Goal: Information Seeking & Learning: Learn about a topic

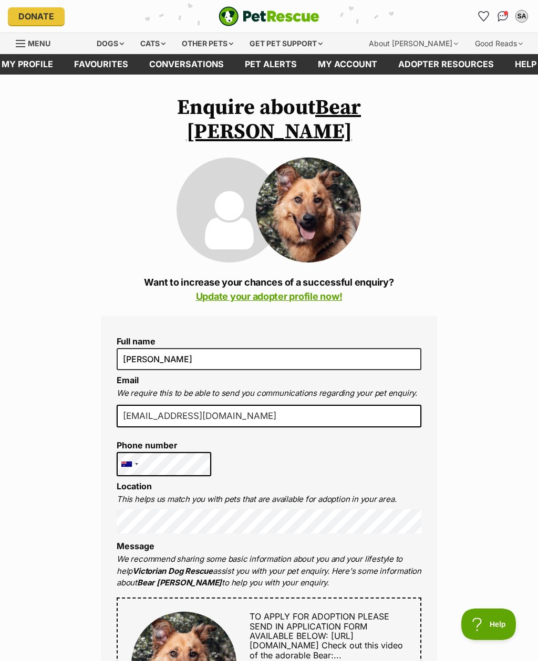
click at [116, 42] on div "Dogs" at bounding box center [110, 43] width 42 height 21
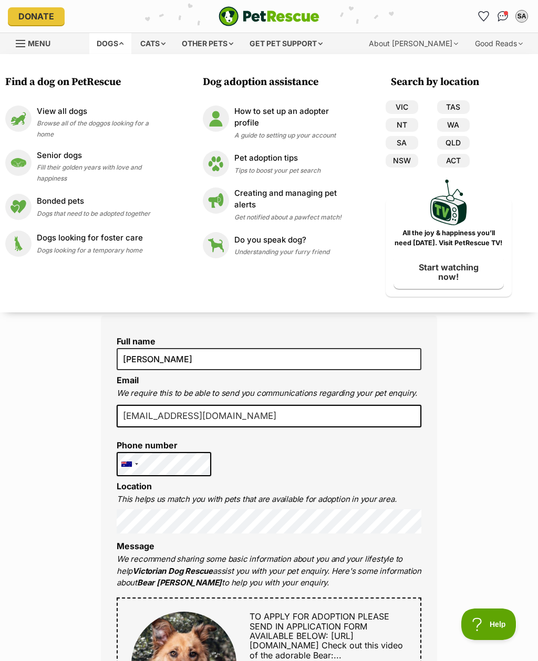
click at [74, 106] on p "View all dogs" at bounding box center [101, 112] width 129 height 12
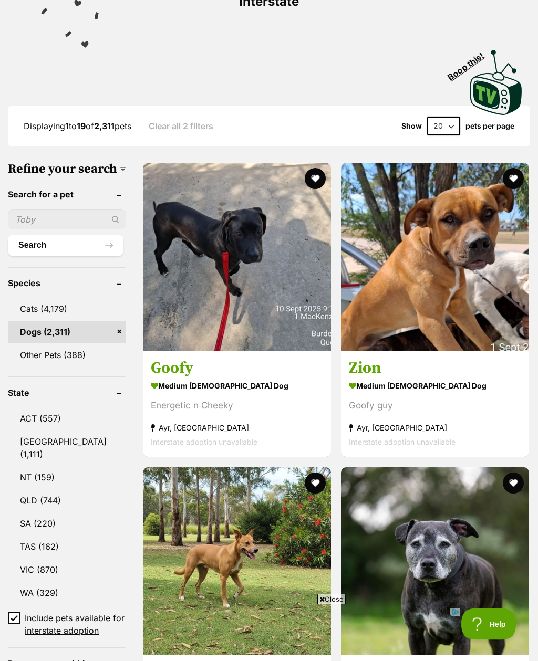
scroll to position [235, 0]
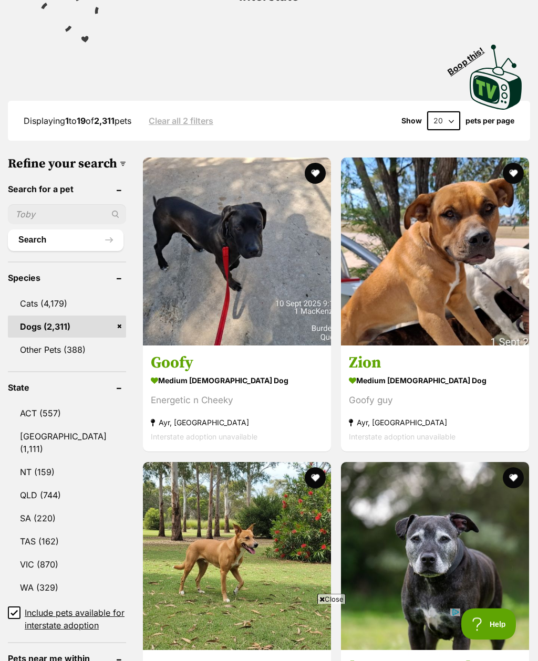
click at [38, 554] on link "VIC (870)" at bounding box center [67, 565] width 118 height 22
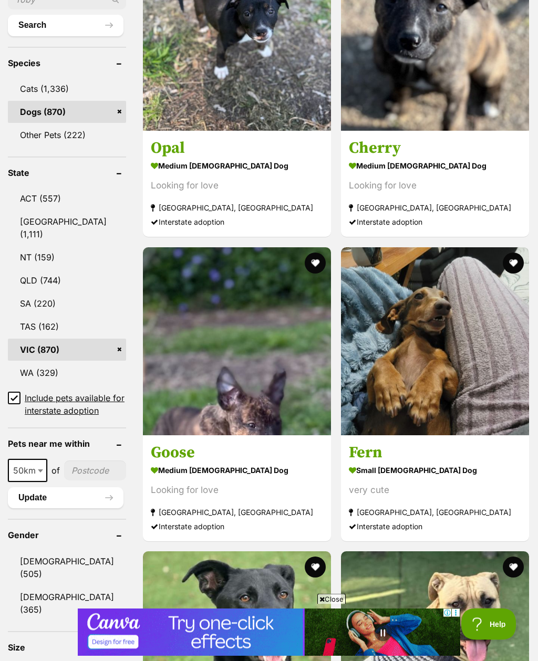
scroll to position [451, 0]
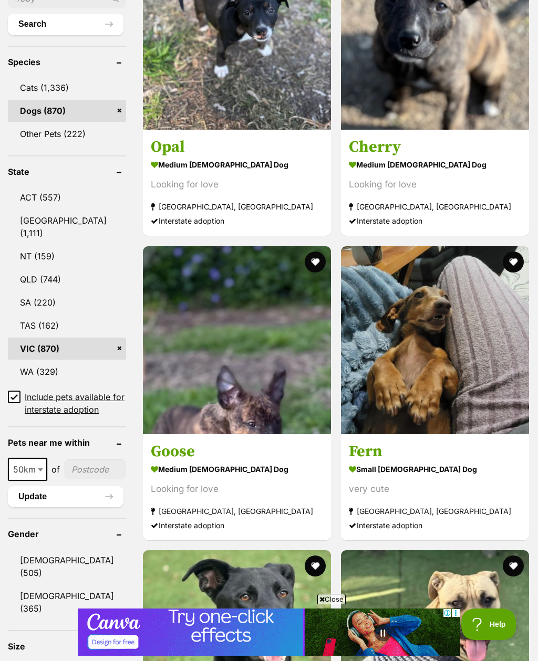
click at [76, 480] on input"] "postcode" at bounding box center [95, 470] width 62 height 20
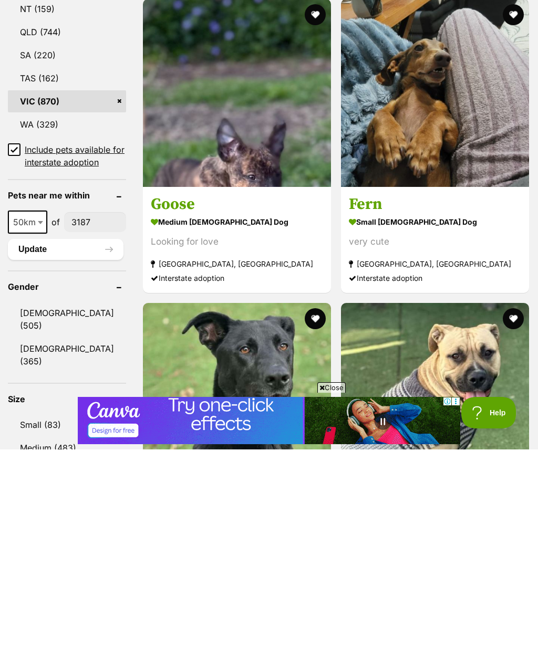
type input"] "3187"
click at [53, 451] on button "Update" at bounding box center [66, 461] width 116 height 21
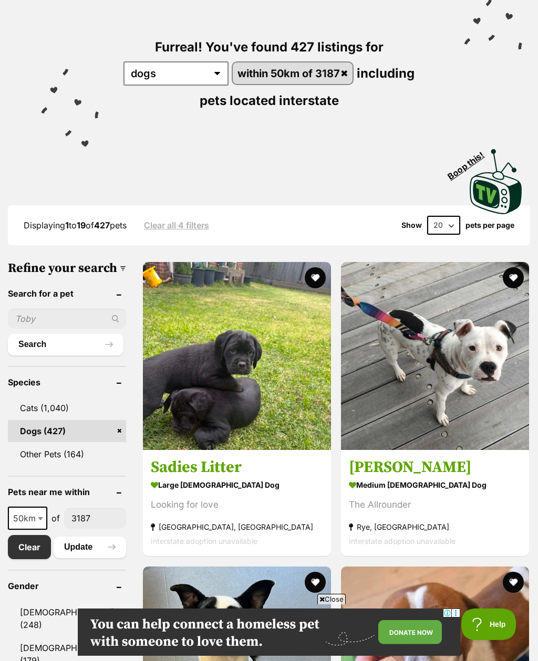
click at [81, 556] on button "Update" at bounding box center [90, 547] width 72 height 21
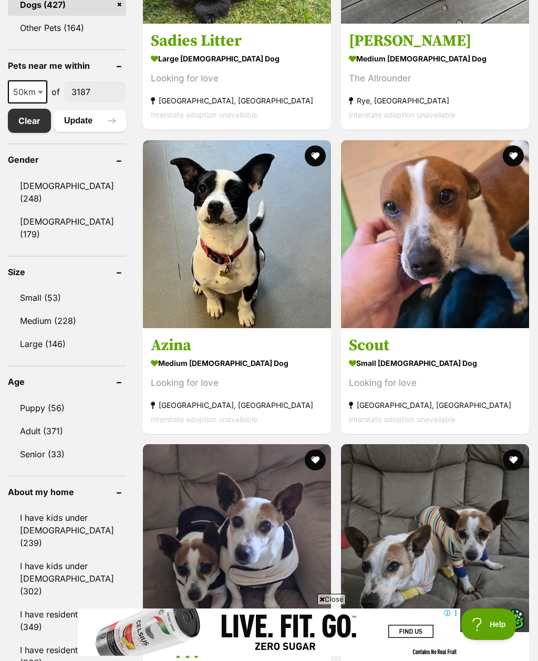
click at [55, 310] on link "Medium (228)" at bounding box center [67, 321] width 118 height 22
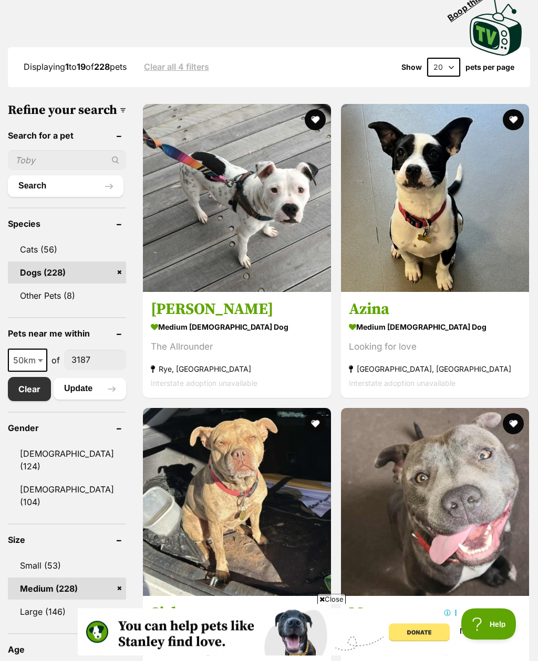
scroll to position [264, 0]
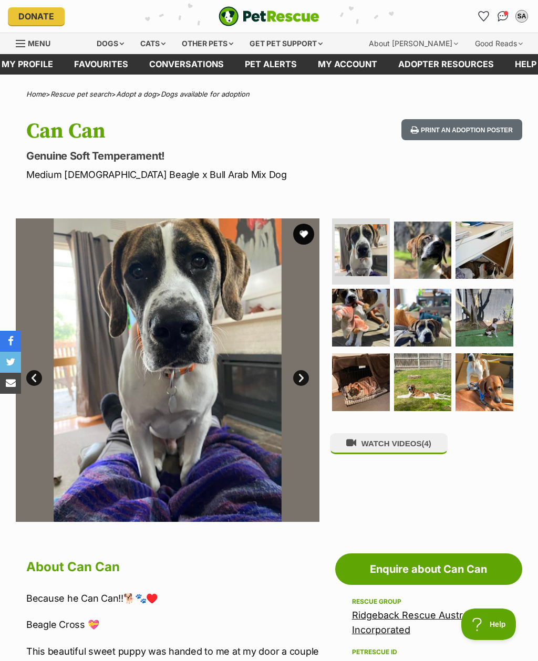
click at [303, 372] on link "Next" at bounding box center [301, 378] width 16 height 16
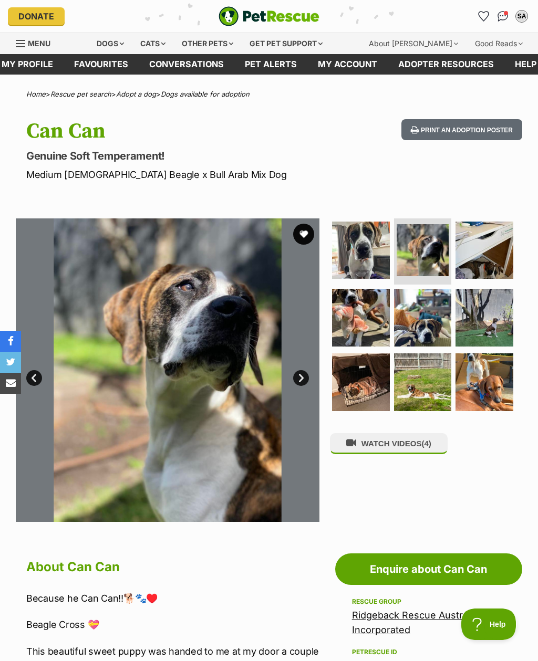
click at [304, 374] on link "Next" at bounding box center [301, 378] width 16 height 16
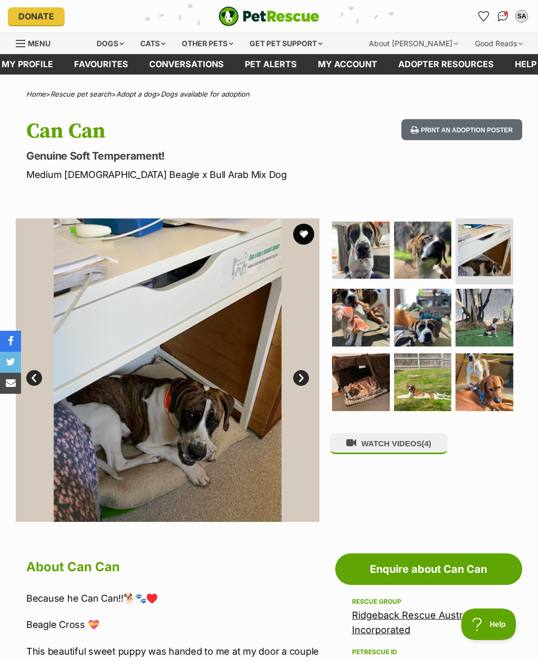
click at [304, 373] on link "Next" at bounding box center [301, 378] width 16 height 16
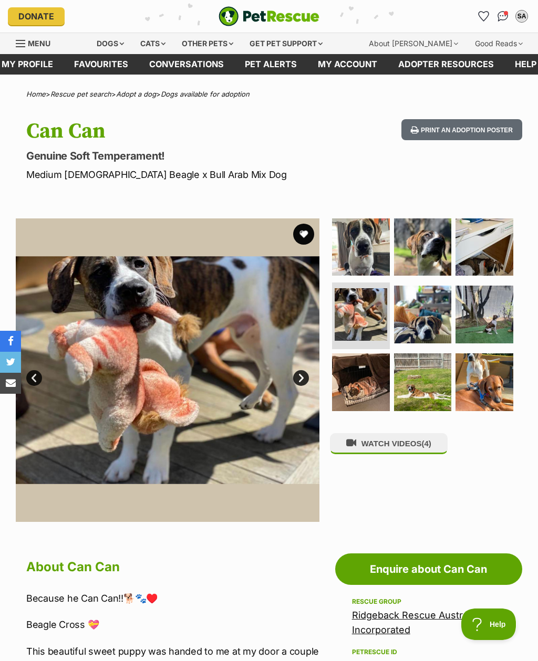
click at [303, 371] on link "Next" at bounding box center [301, 378] width 16 height 16
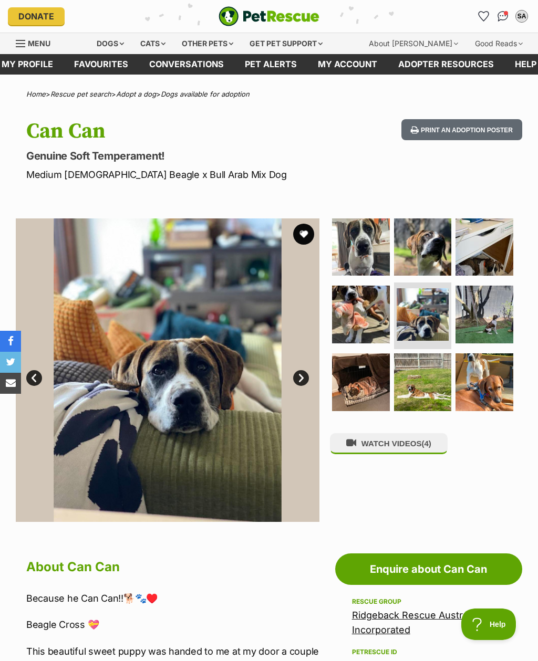
click at [306, 370] on link "Next" at bounding box center [301, 378] width 16 height 16
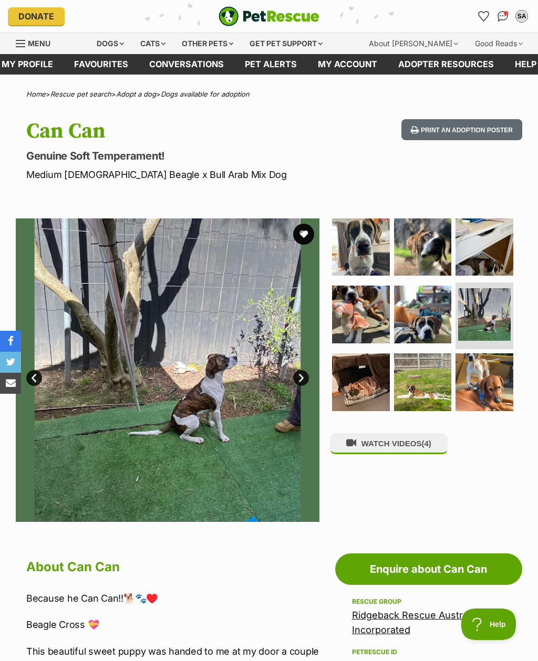
click at [303, 371] on link "Next" at bounding box center [301, 378] width 16 height 16
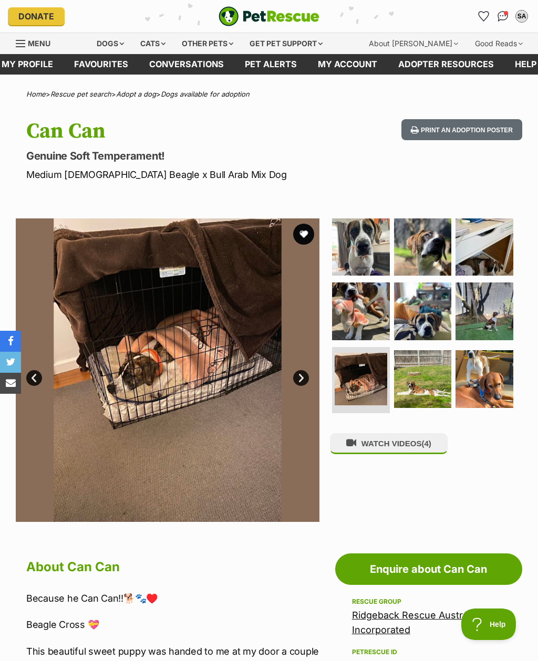
click at [300, 370] on link "Next" at bounding box center [301, 378] width 16 height 16
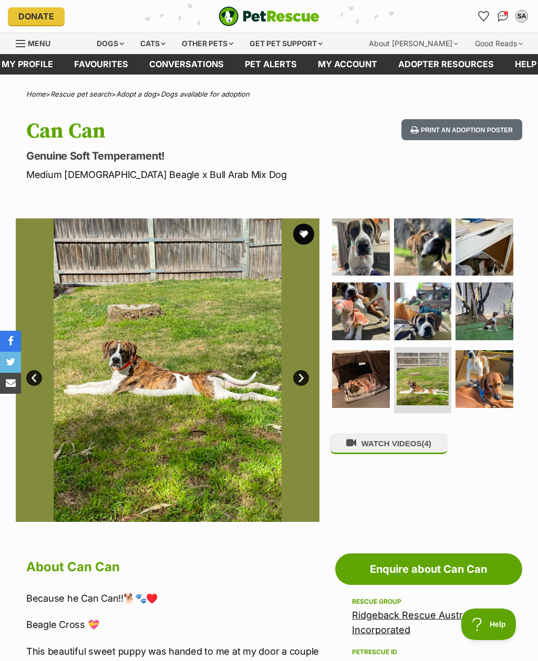
click at [297, 375] on link "Next" at bounding box center [301, 378] width 16 height 16
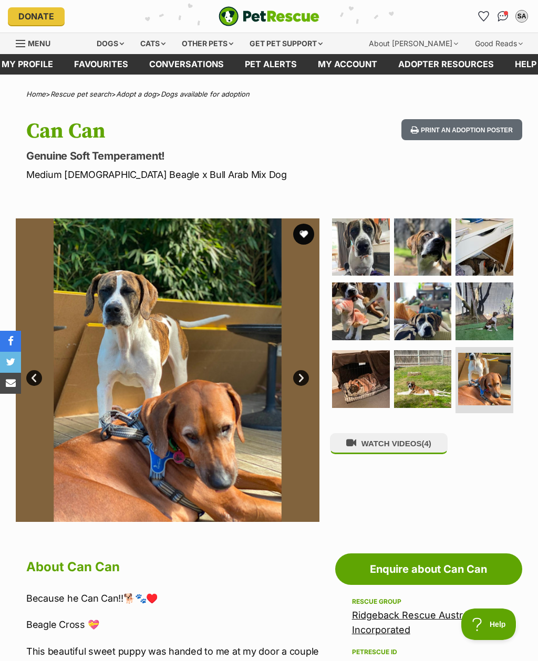
click at [303, 371] on link "Next" at bounding box center [301, 378] width 16 height 16
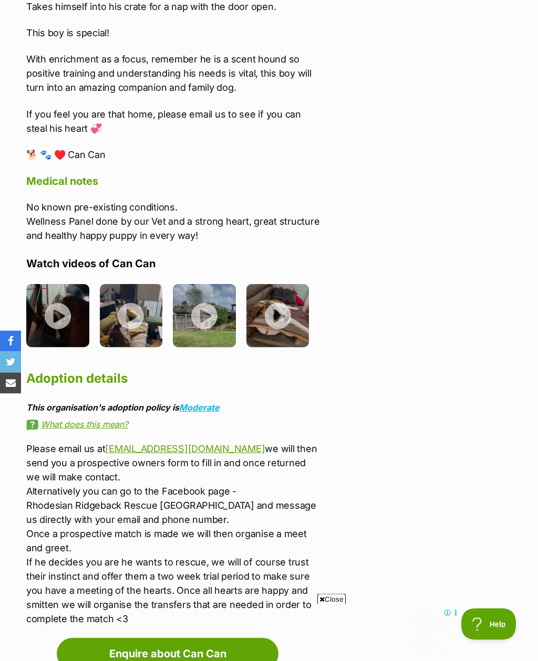
scroll to position [1581, 0]
click at [63, 295] on img at bounding box center [57, 315] width 63 height 63
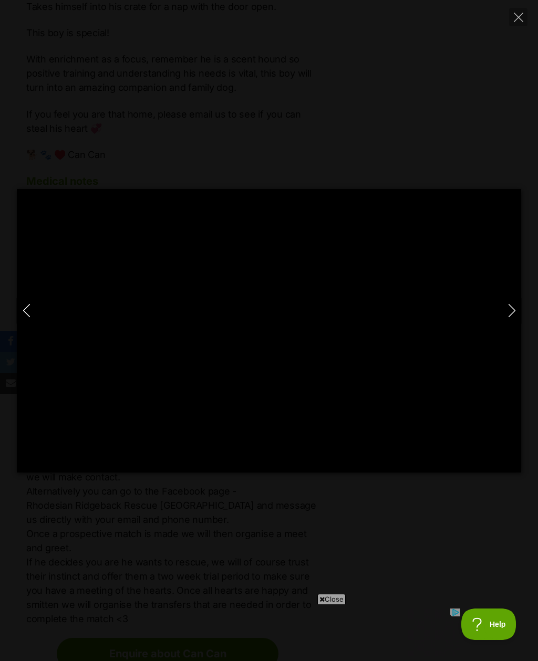
scroll to position [0, 0]
type input "100"
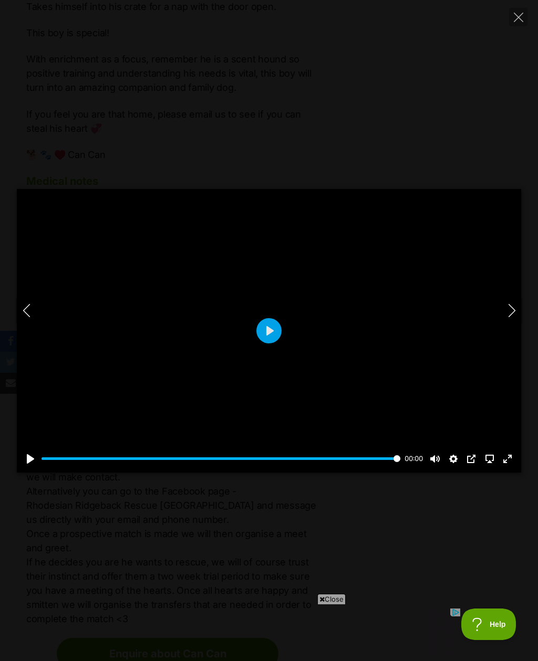
click at [514, 317] on icon "Next" at bounding box center [511, 310] width 13 height 13
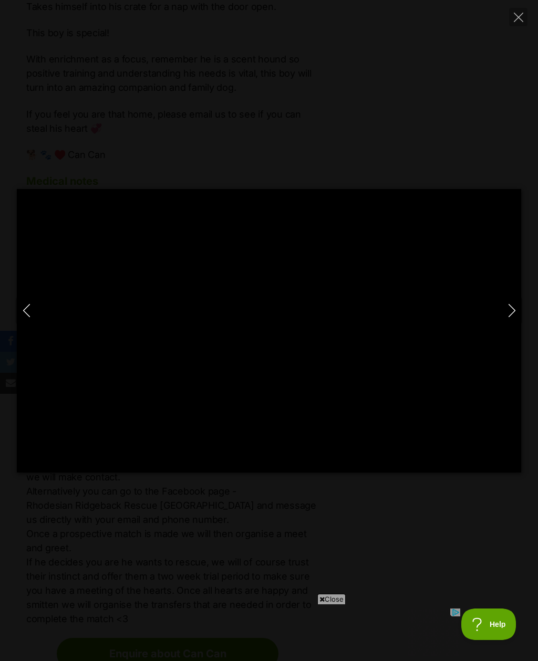
type input "100"
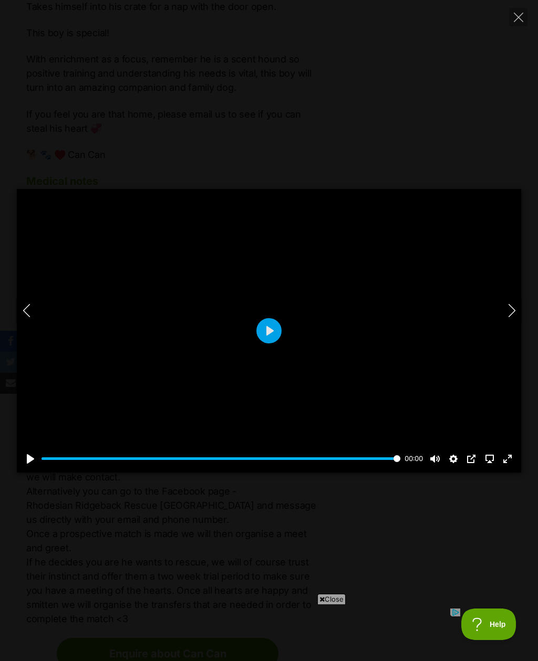
click at [511, 317] on icon "Next" at bounding box center [511, 310] width 13 height 13
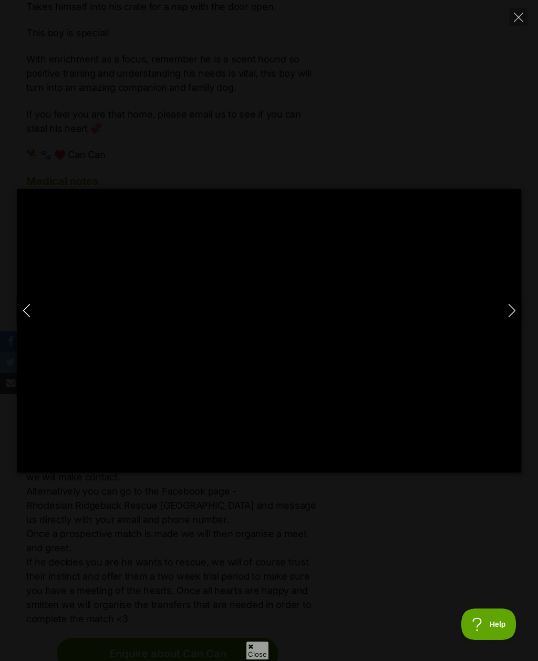
type input "100"
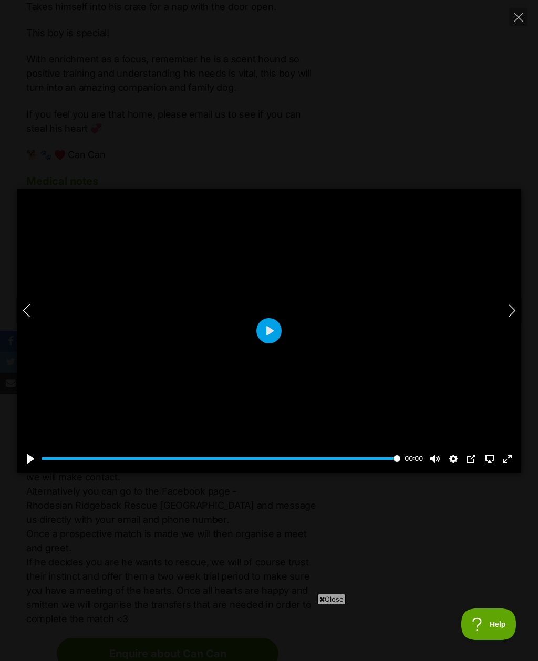
click at [514, 317] on icon "Next" at bounding box center [511, 310] width 13 height 13
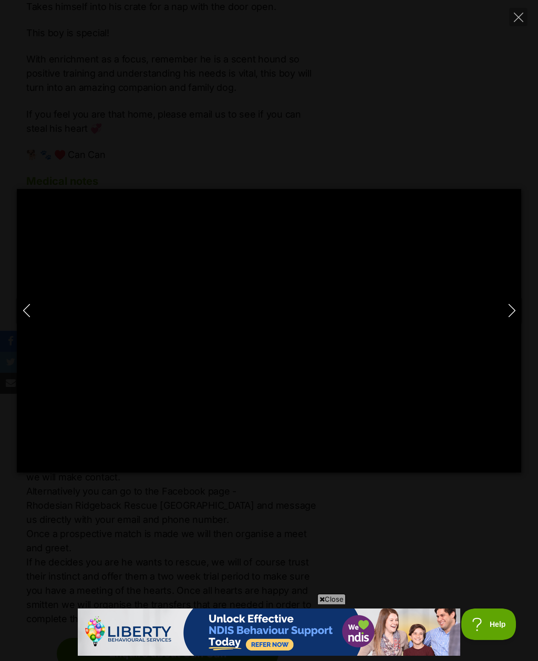
type input "100"
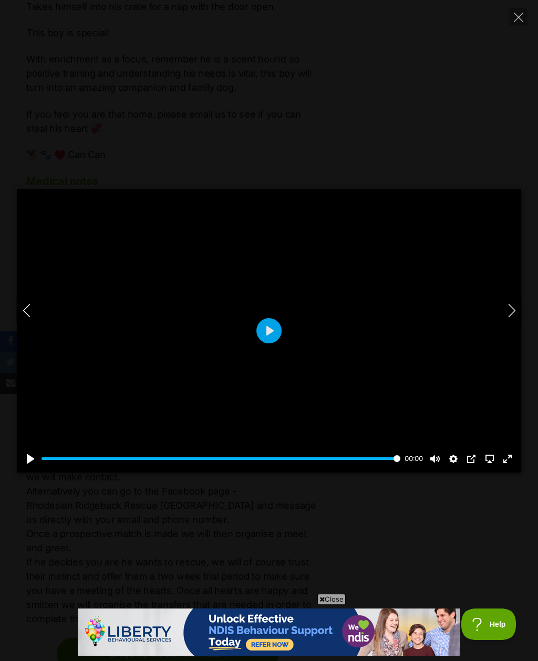
click at [512, 317] on icon "Next" at bounding box center [511, 310] width 13 height 13
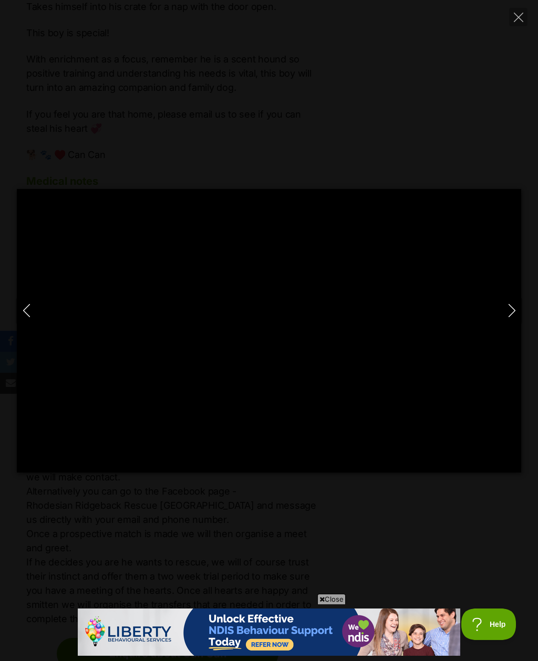
click at [516, 18] on icon "Close" at bounding box center [518, 17] width 9 height 9
type input "3.27"
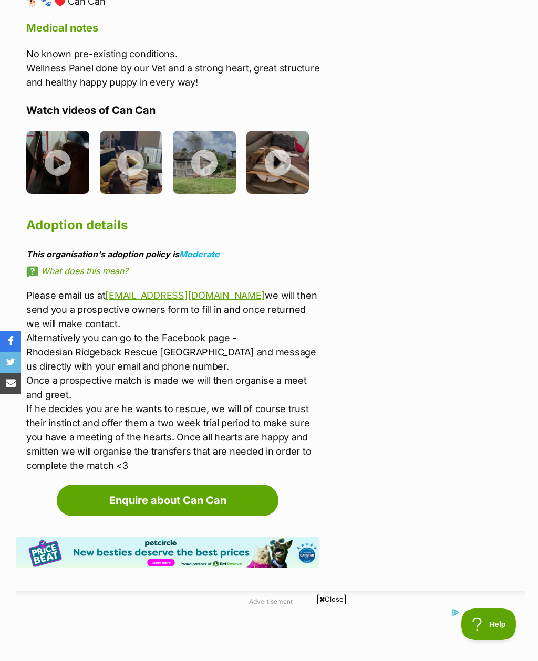
scroll to position [2425, 0]
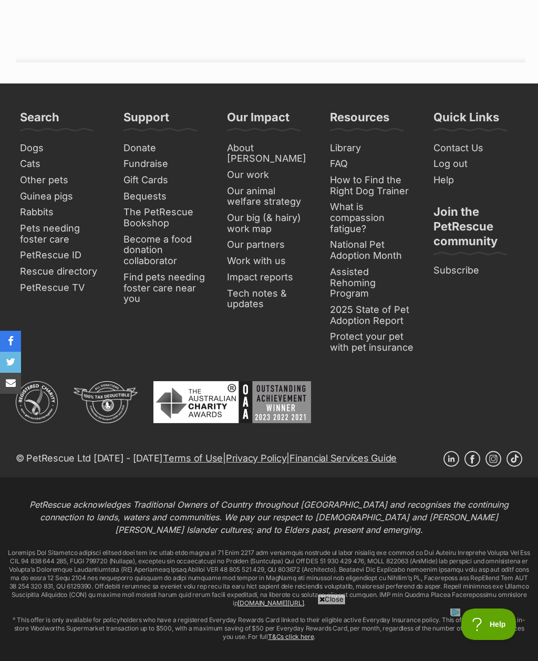
click at [500, 396] on div "Linkedin Facebook Instagram TikTok © PetRescue Ltd [DATE] - [DATE] Terms of Use…" at bounding box center [269, 429] width 506 height 97
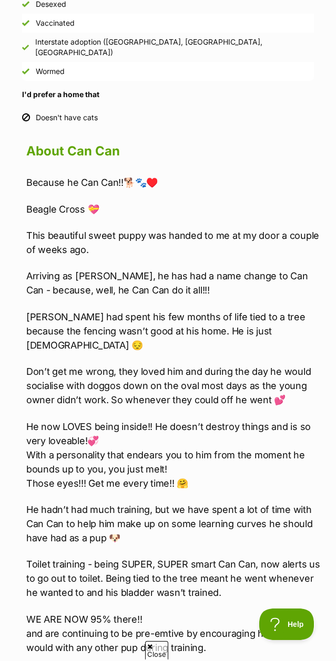
scroll to position [0, 0]
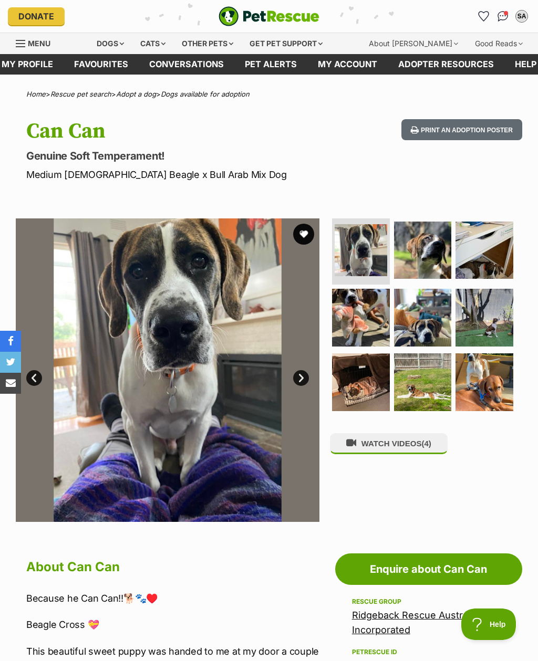
click at [304, 380] on link "Next" at bounding box center [301, 378] width 16 height 16
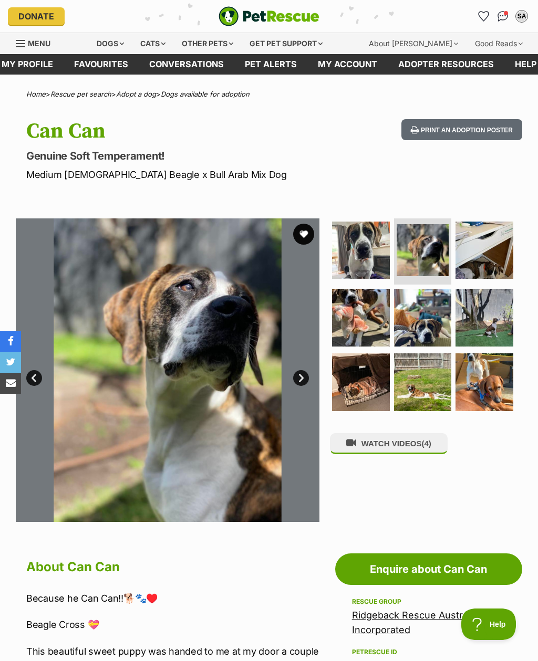
click at [305, 372] on link "Next" at bounding box center [301, 378] width 16 height 16
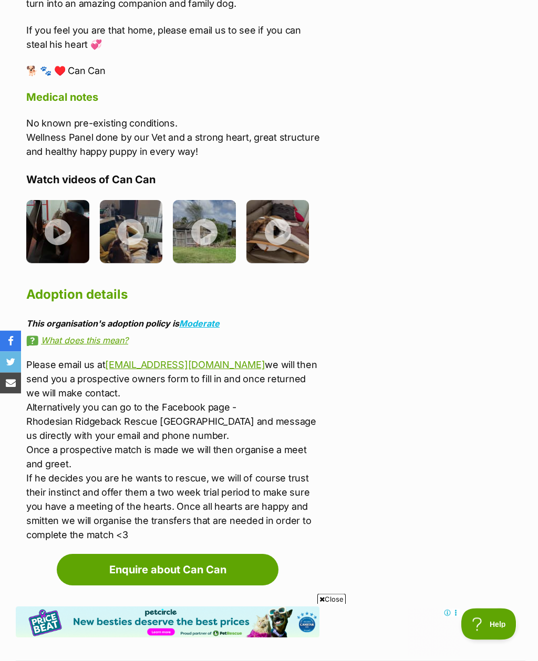
scroll to position [1665, 0]
